Goal: Transaction & Acquisition: Purchase product/service

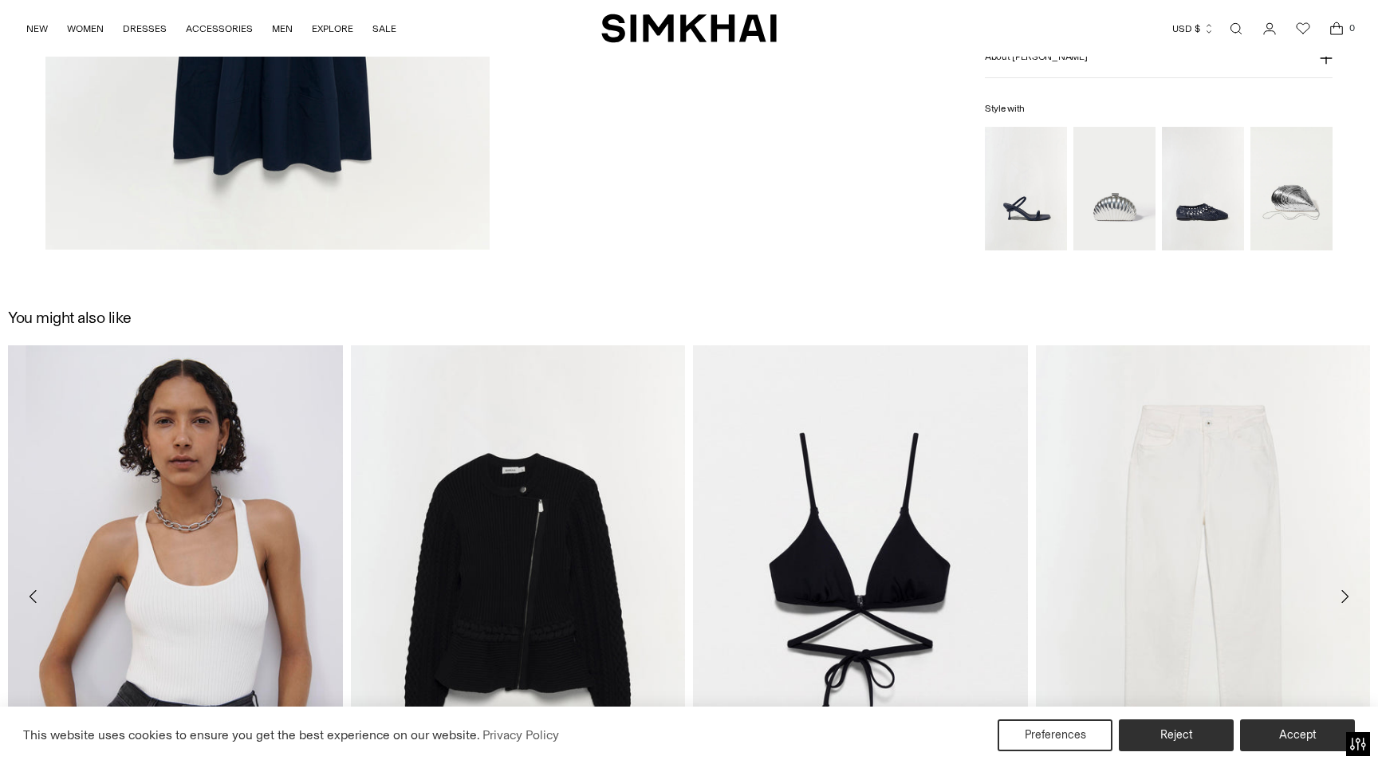
scroll to position [2906, 0]
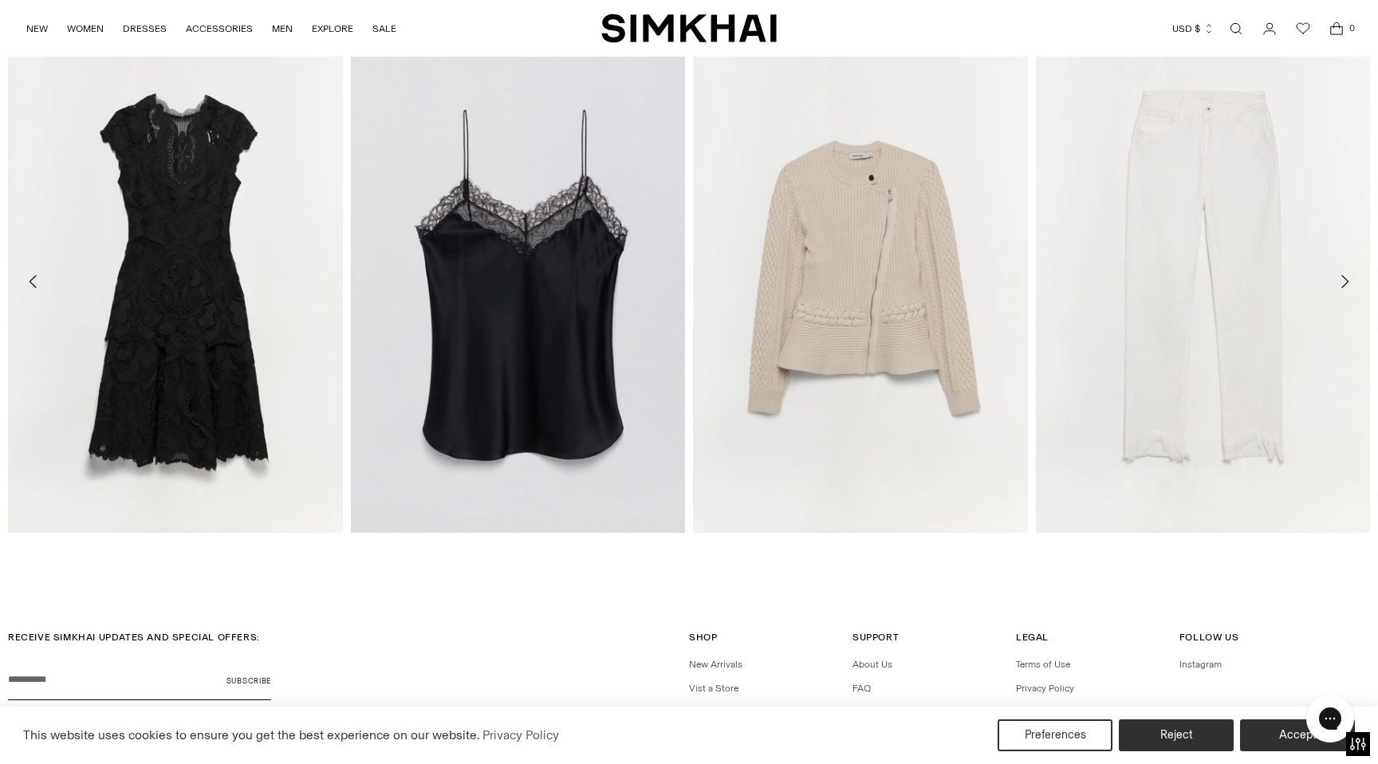
scroll to position [2928, 0]
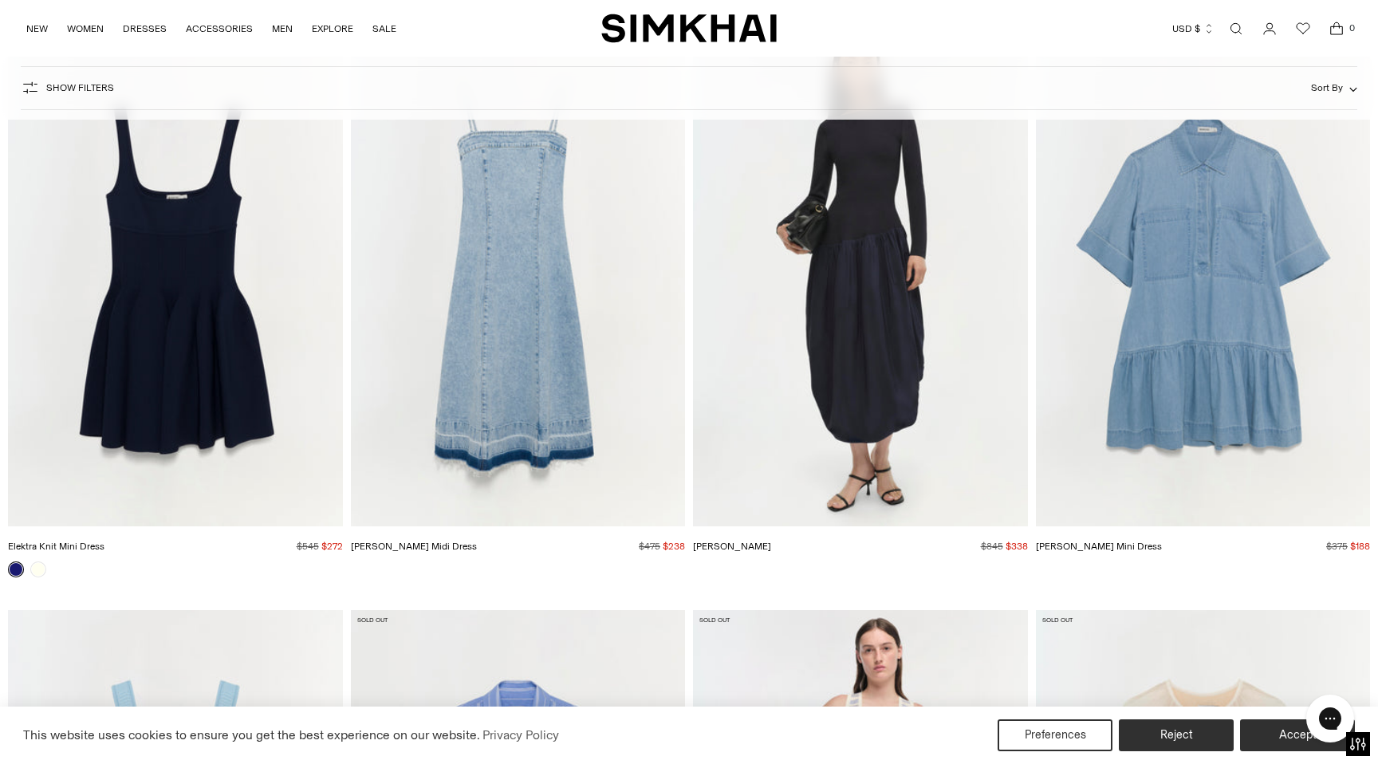
scroll to position [2972, 0]
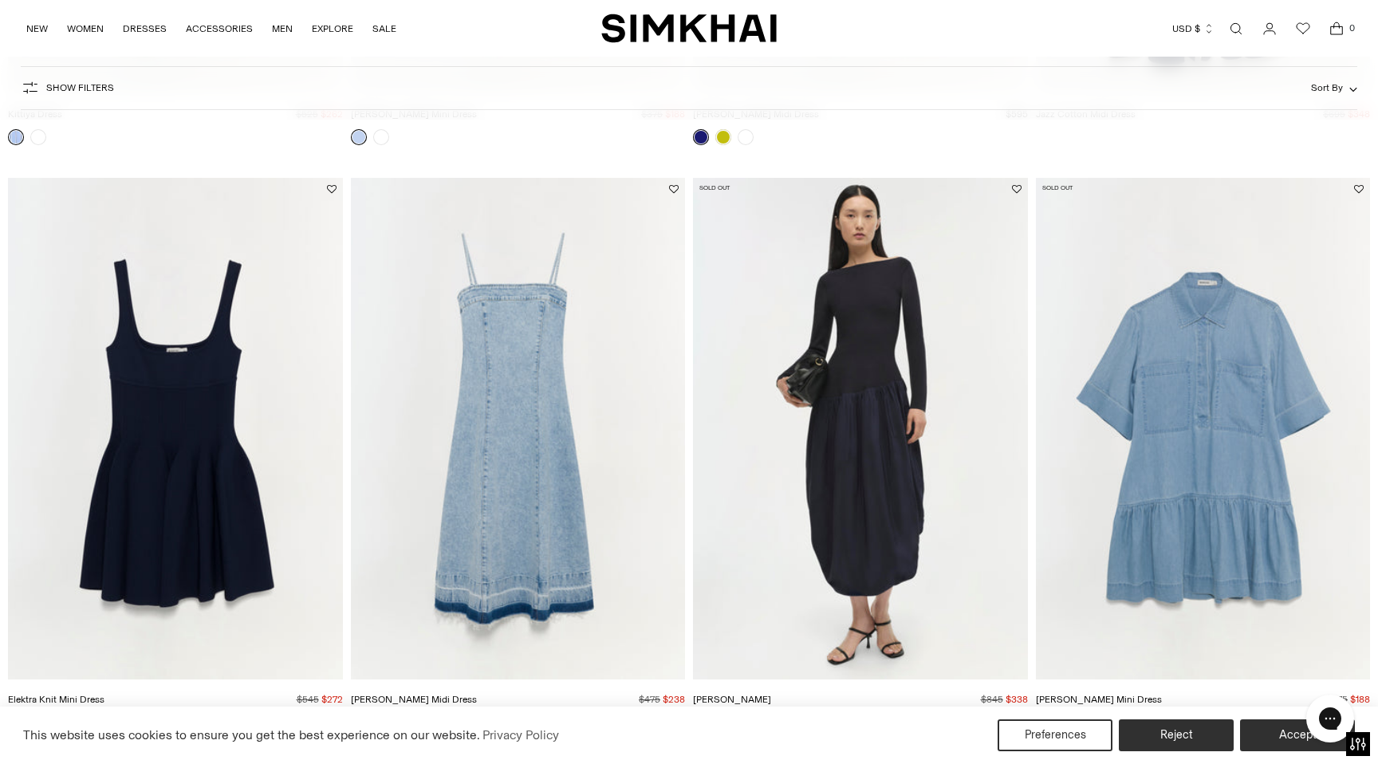
click at [0, 0] on img "Angela Dress" at bounding box center [0, 0] width 0 height 0
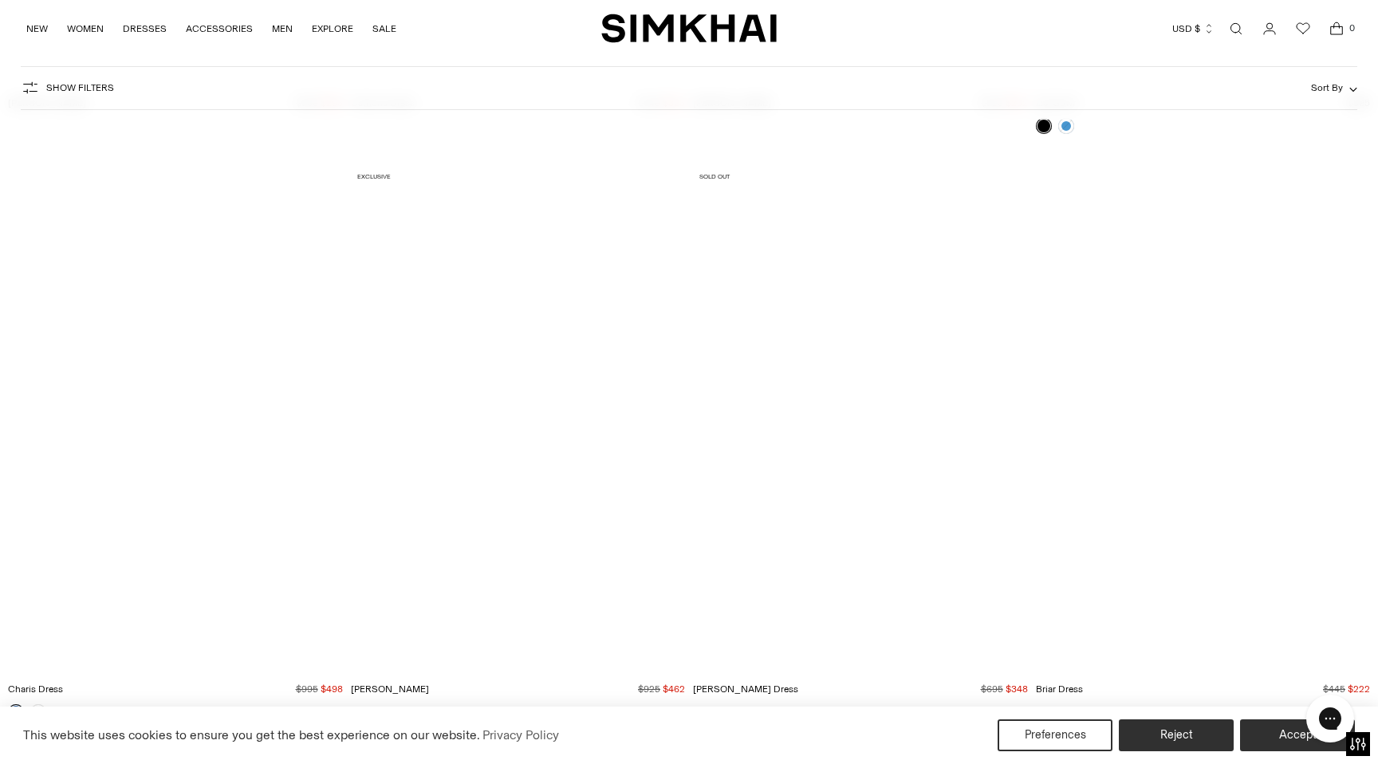
scroll to position [8193, 0]
